Goal: Communication & Community: Ask a question

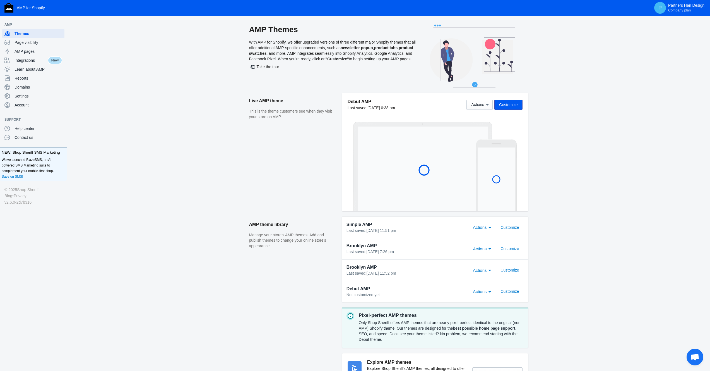
click at [695, 360] on span "Open chat" at bounding box center [694, 357] width 9 height 8
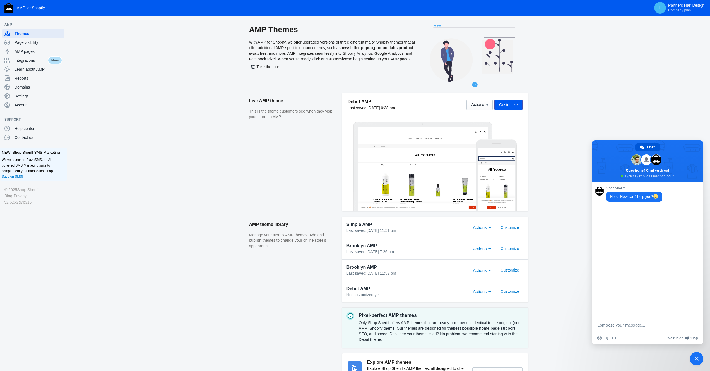
click at [617, 324] on textarea "Compose your message..." at bounding box center [641, 324] width 88 height 5
type textarea "hello"
click at [616, 324] on textarea "Compose your message..." at bounding box center [641, 324] width 88 height 5
click at [611, 324] on textarea "Compose your message..." at bounding box center [641, 324] width 88 height 5
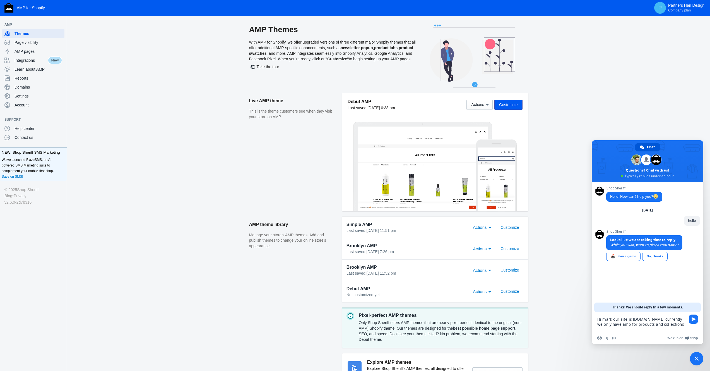
type textarea "Hi mark our site is [DOMAIN_NAME] currently we only have amp for products and c…"
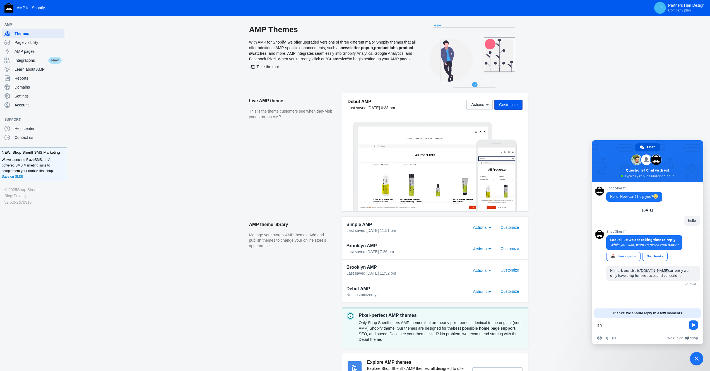
type textarea "a"
click at [621, 324] on textarea "Compose your message..." at bounding box center [641, 324] width 88 height 5
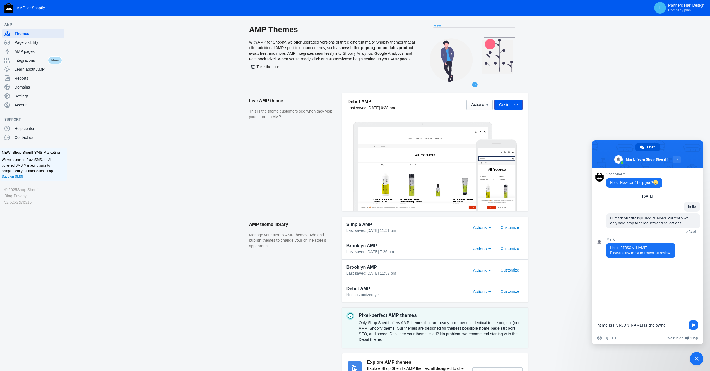
type textarea "name is [PERSON_NAME] is the owner"
type textarea "i manage on behalf of him"
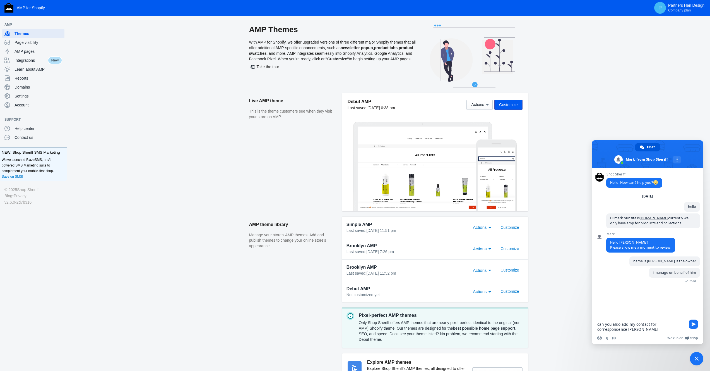
type textarea "can you also add my contact for correspondence [PERSON_NAME][EMAIL_ADDRESS][DOM…"
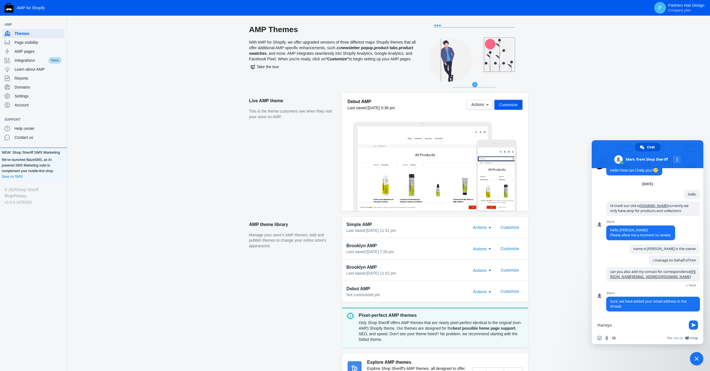
type textarea "thankyou"
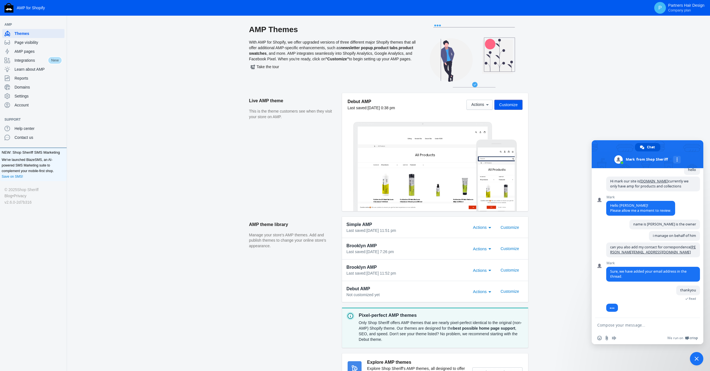
scroll to position [28, 0]
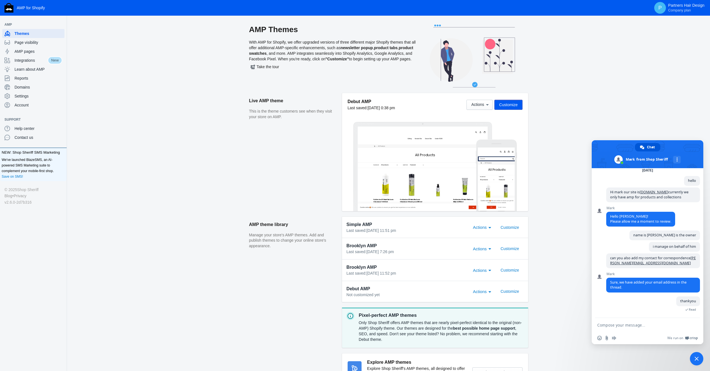
click at [613, 323] on textarea "Compose your message..." at bounding box center [641, 324] width 88 height 5
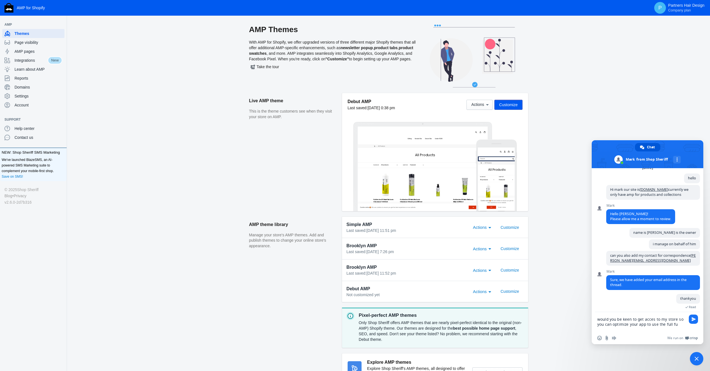
scroll to position [33, 0]
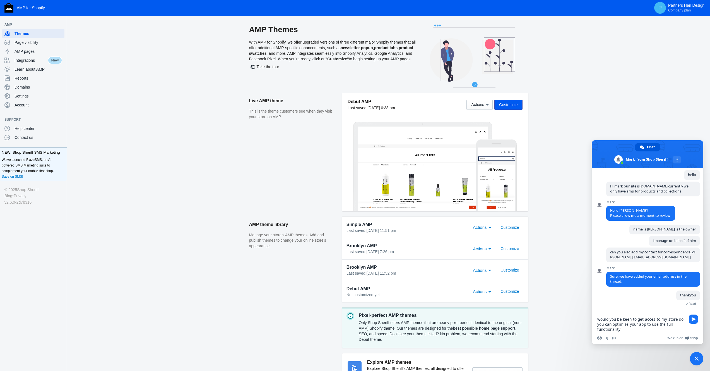
click at [626, 331] on textarea "would you be keen to get acces to my store so you can optimize your app to use …" at bounding box center [641, 323] width 88 height 15
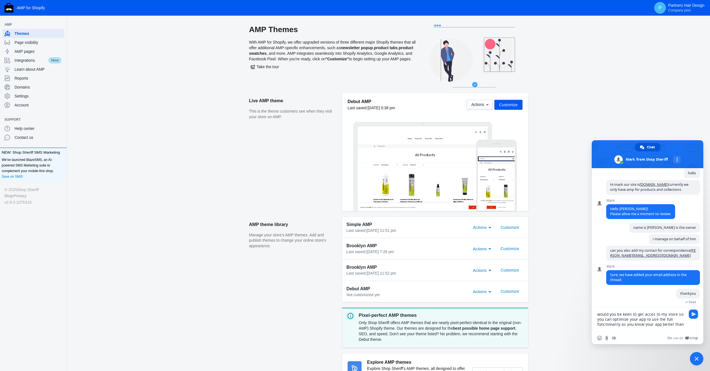
scroll to position [39, 0]
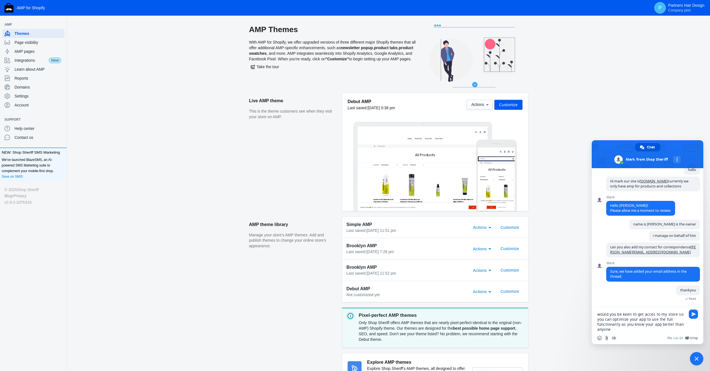
type textarea "would you be keen to get acces to my store so you can optimize your app to use …"
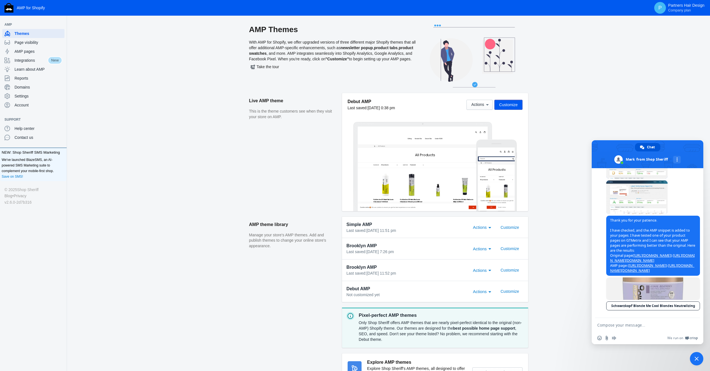
scroll to position [189, 0]
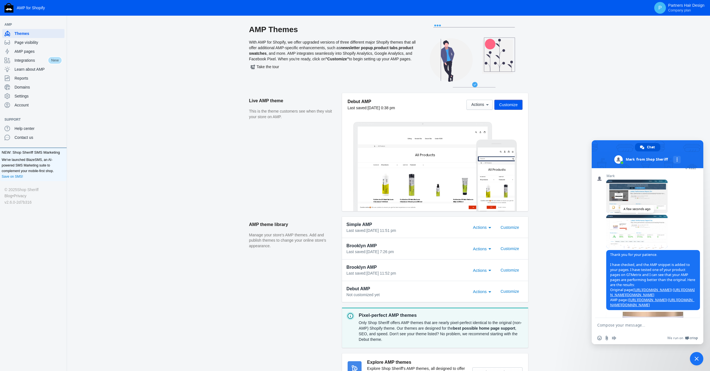
click at [640, 247] on span at bounding box center [636, 231] width 61 height 33
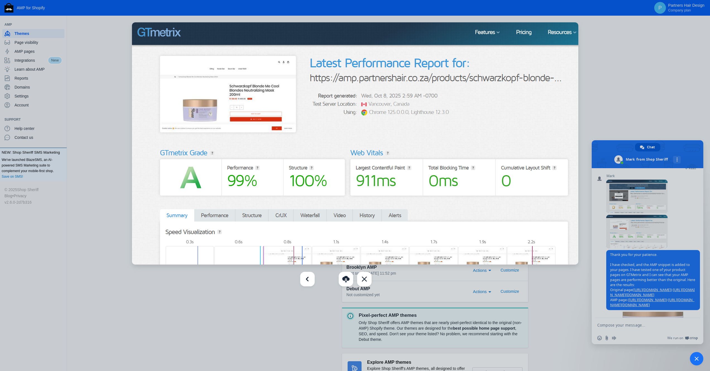
click at [634, 206] on div at bounding box center [355, 185] width 710 height 371
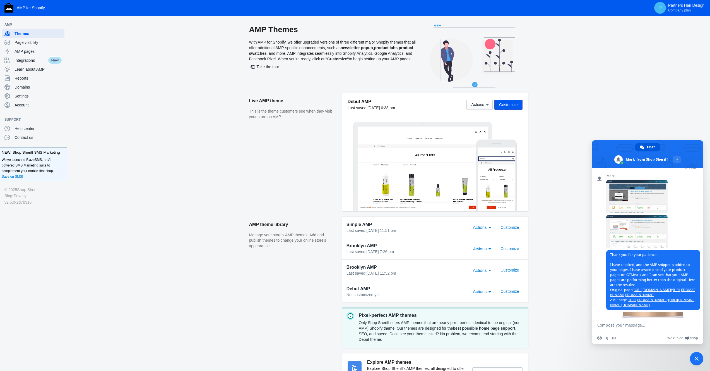
click at [634, 206] on span at bounding box center [636, 195] width 61 height 33
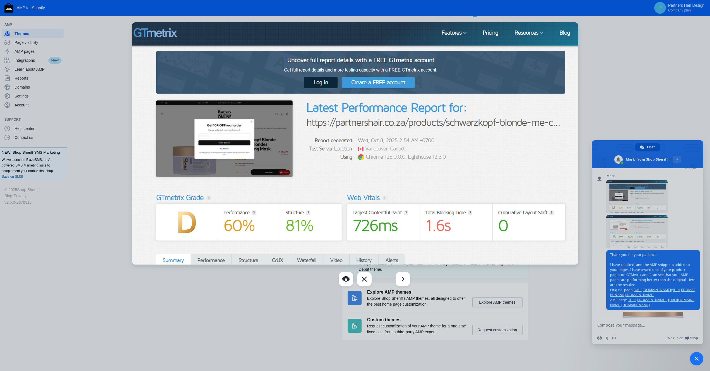
scroll to position [71, 0]
click at [683, 237] on div at bounding box center [355, 185] width 710 height 371
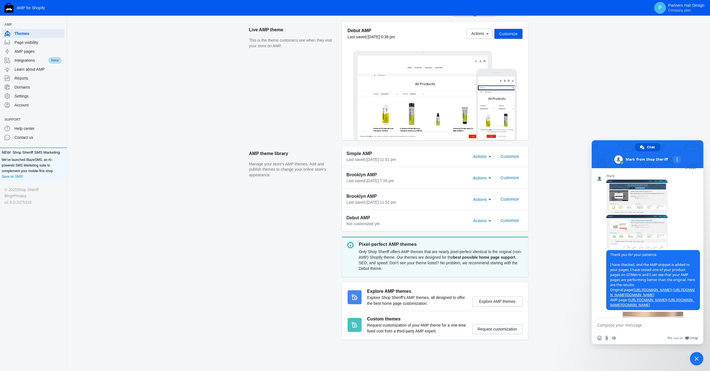
click at [624, 325] on textarea "Compose your message..." at bounding box center [641, 324] width 88 height 5
type textarea "ok so no changes need then ?"
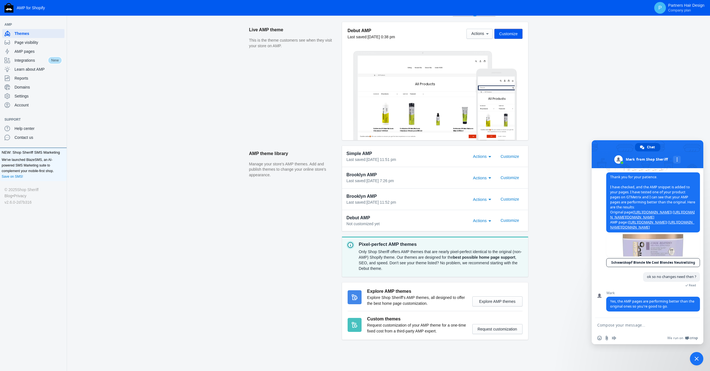
scroll to position [291, 0]
click at [624, 324] on textarea "Compose your message..." at bounding box center [641, 324] width 88 height 5
type textarea "ok awesome thats good to hear"
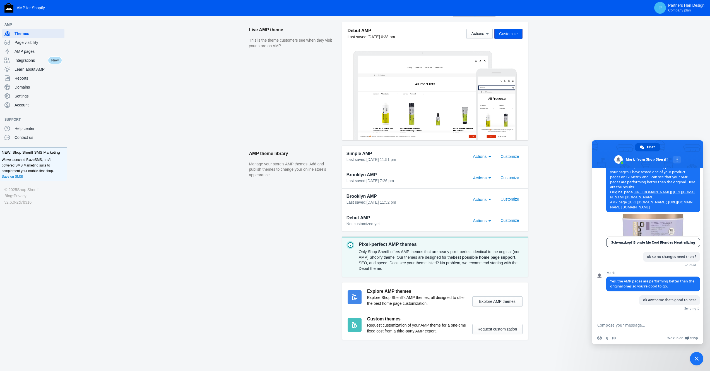
scroll to position [305, 0]
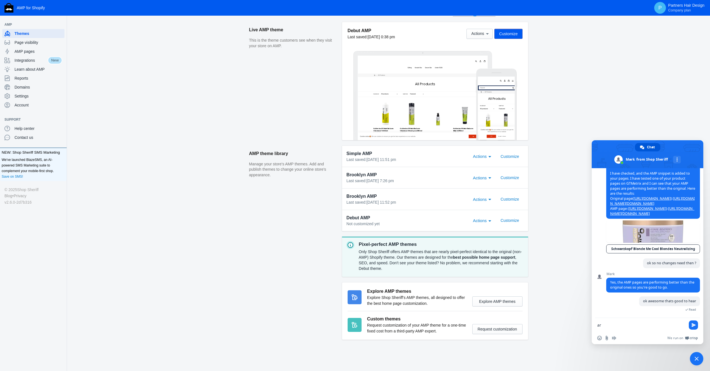
type textarea "a"
type textarea "thankyou for your time"
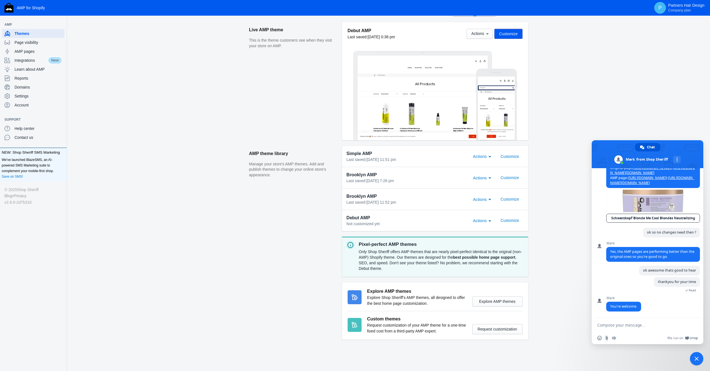
scroll to position [336, 0]
click at [623, 326] on textarea "Compose your message..." at bounding box center [641, 324] width 88 height 5
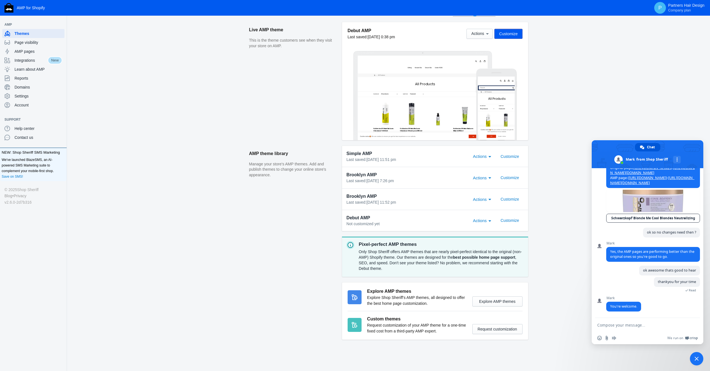
click at [623, 326] on textarea "Compose your message..." at bounding box center [641, 324] width 88 height 5
type textarea "have a fab day further !"
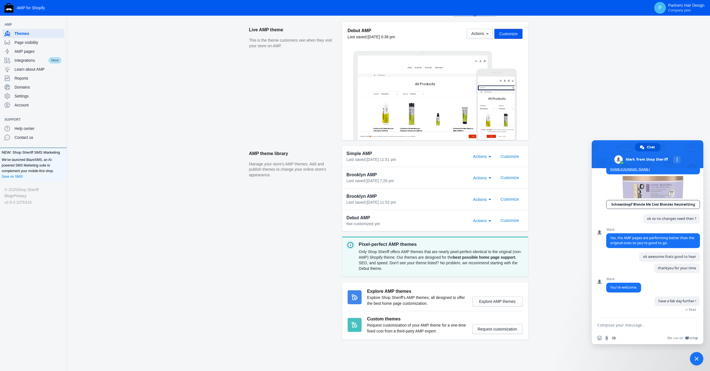
scroll to position [369, 0]
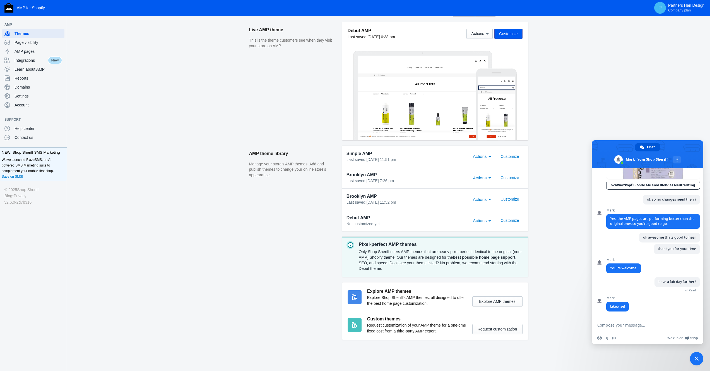
click at [695, 359] on span "Close chat" at bounding box center [697, 358] width 4 height 4
